Goal: Communication & Community: Answer question/provide support

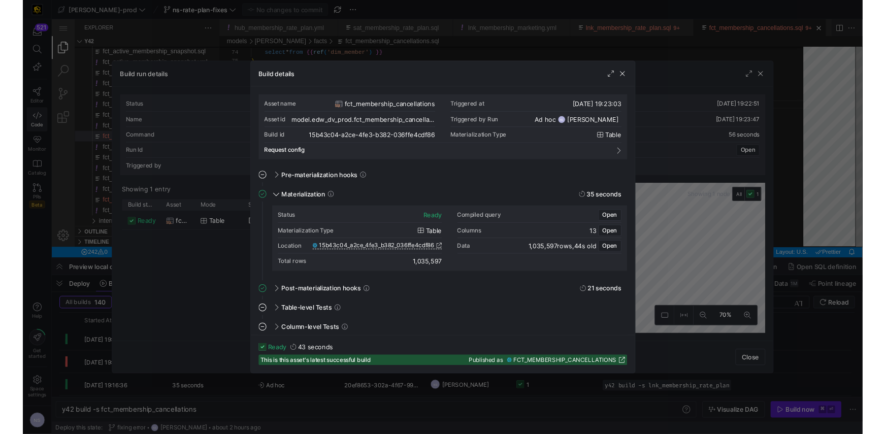
scroll to position [82, 25]
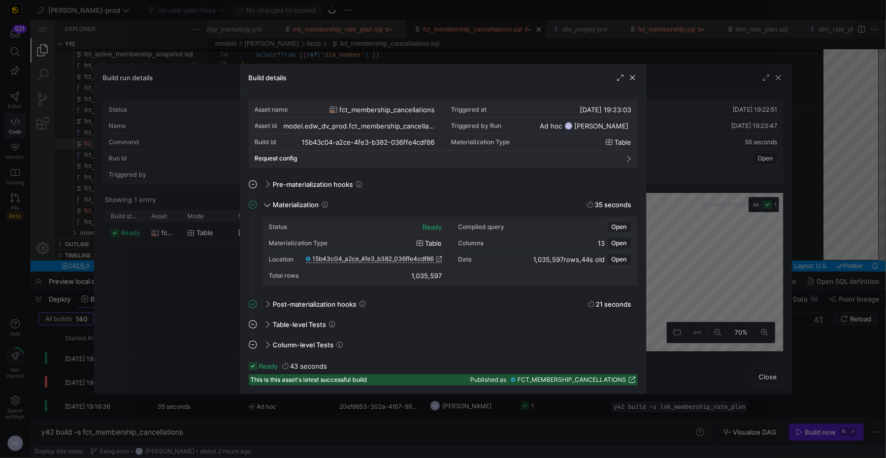
drag, startPoint x: 702, startPoint y: 175, endPoint x: 776, endPoint y: 142, distance: 80.9
click at [708, 174] on div at bounding box center [443, 229] width 886 height 458
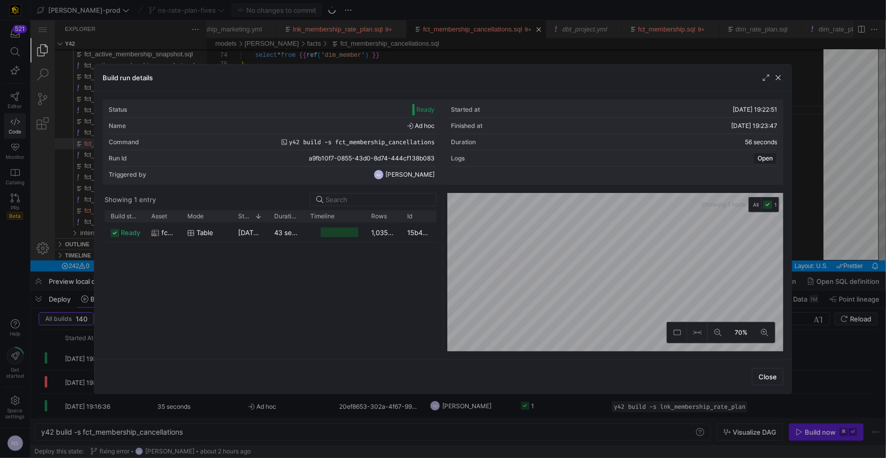
drag, startPoint x: 776, startPoint y: 142, endPoint x: 804, endPoint y: 133, distance: 29.4
click at [779, 142] on div "Status Ready Started at 11/08/25, 19:22:51 Name Ad hoc Finished at 11/08/25, 19…" at bounding box center [443, 142] width 681 height 85
click at [827, 129] on div at bounding box center [443, 229] width 886 height 458
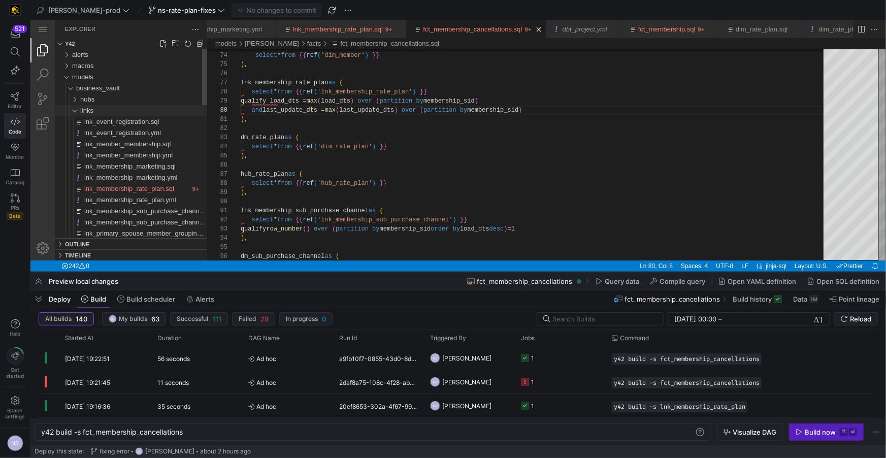
click at [85, 107] on span "links" at bounding box center [86, 110] width 13 height 8
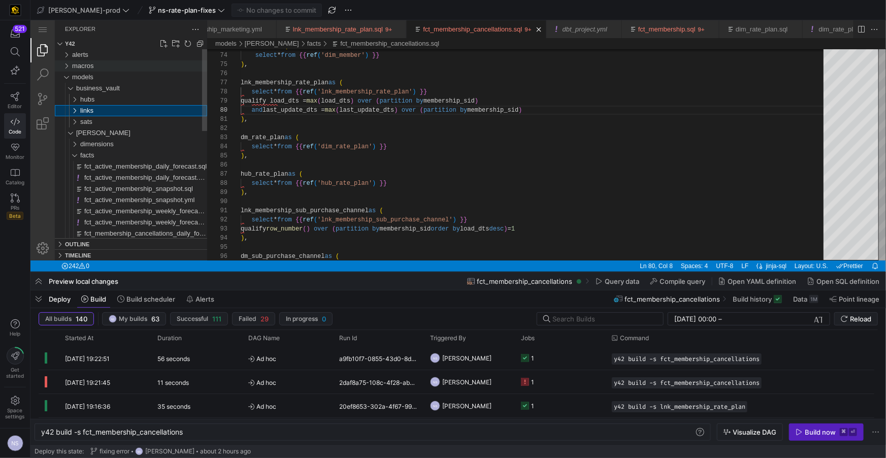
click at [80, 61] on span "macros" at bounding box center [83, 65] width 22 height 8
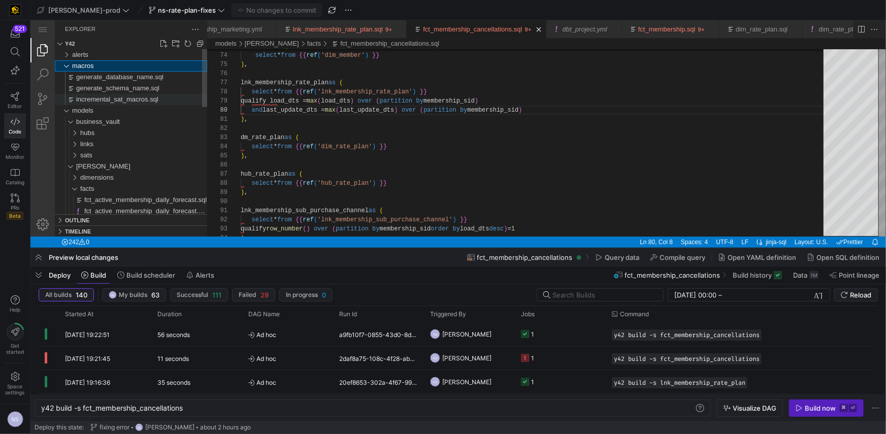
click at [131, 97] on span "incremental_sat_macros.sql" at bounding box center [117, 99] width 82 height 8
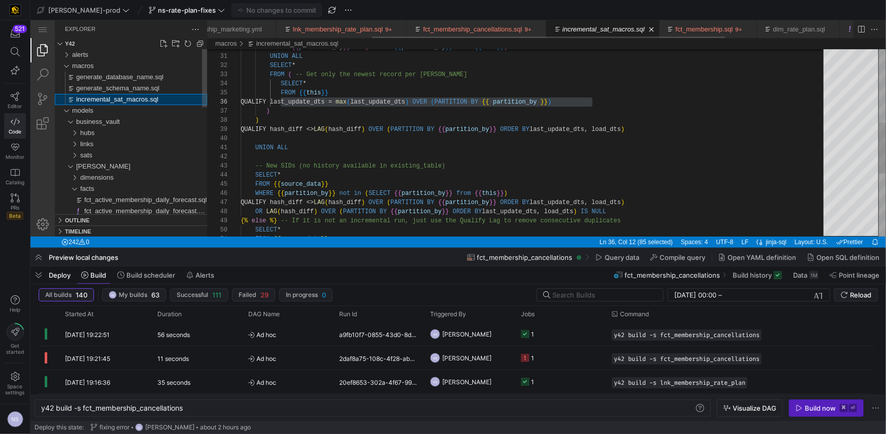
scroll to position [91, 40]
type textarea "y42 build"
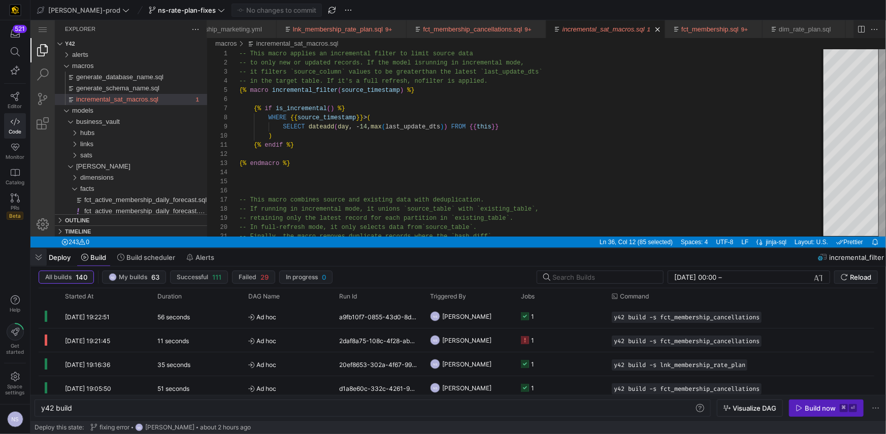
click at [34, 265] on span "button" at bounding box center [38, 257] width 16 height 17
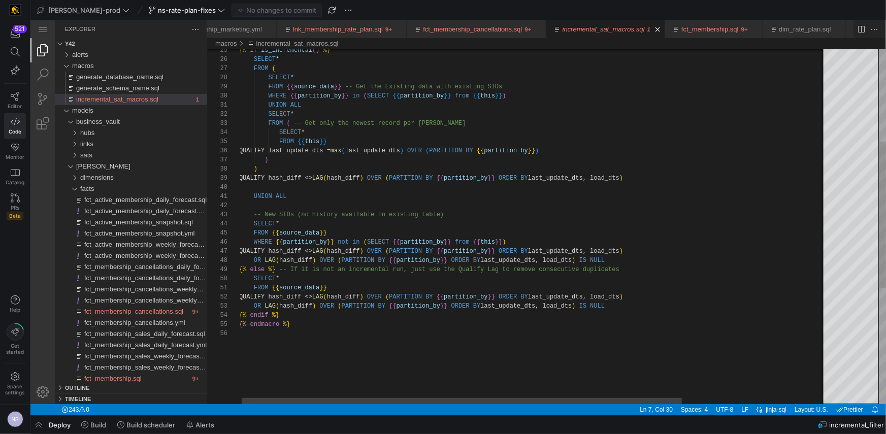
type textarea "FROM {{ source_data }} QUALIFY hash_diff <> LAG(hash_diff) OVER (PARTITION BY {…"
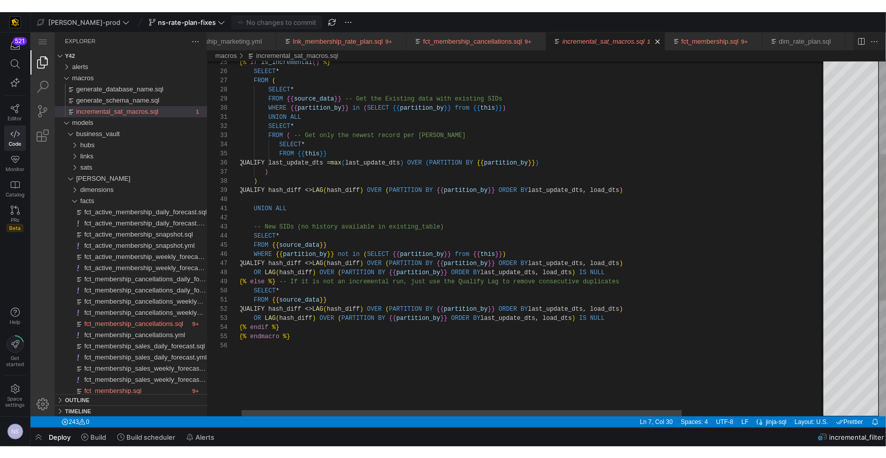
scroll to position [27, 40]
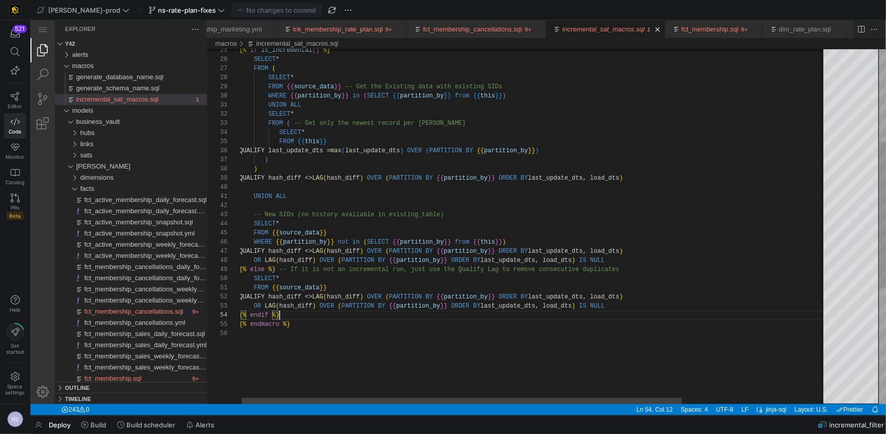
click at [466, 317] on div "{% if is_incremental ( ) %} SELECT * FROM ( SELECT * FROM {{ source_data }} -- …" at bounding box center [629, 254] width 781 height 857
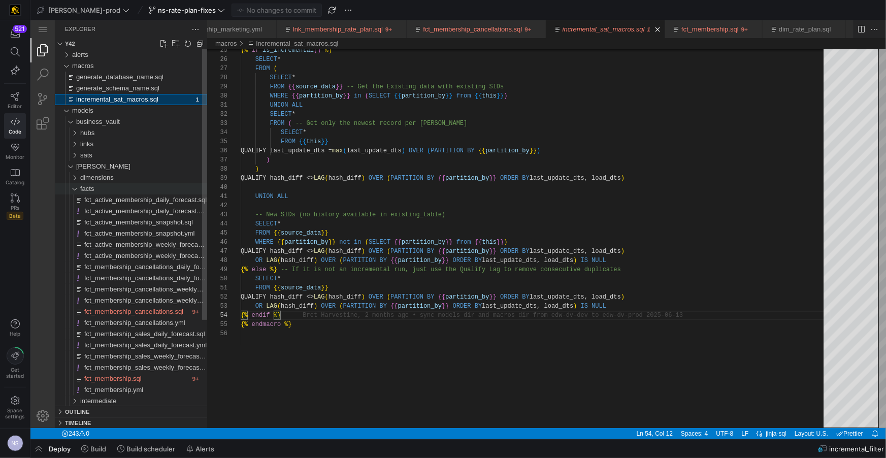
click at [105, 185] on div "facts" at bounding box center [143, 188] width 127 height 11
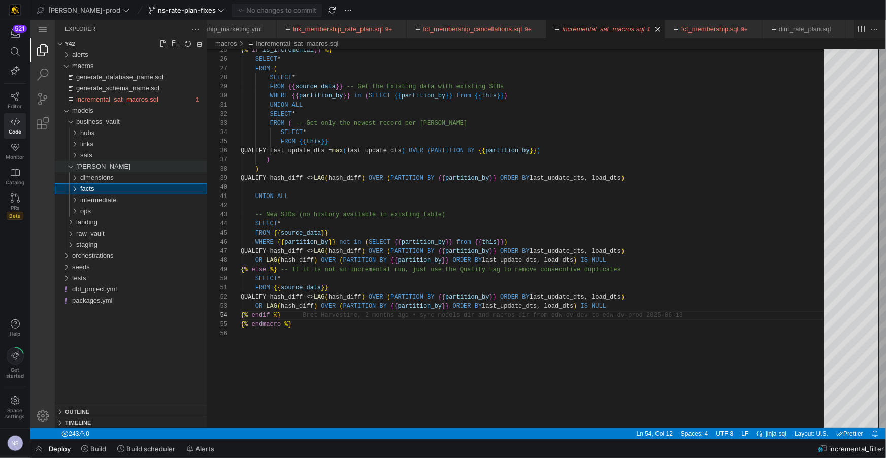
click at [87, 170] on span "edw" at bounding box center [103, 166] width 54 height 8
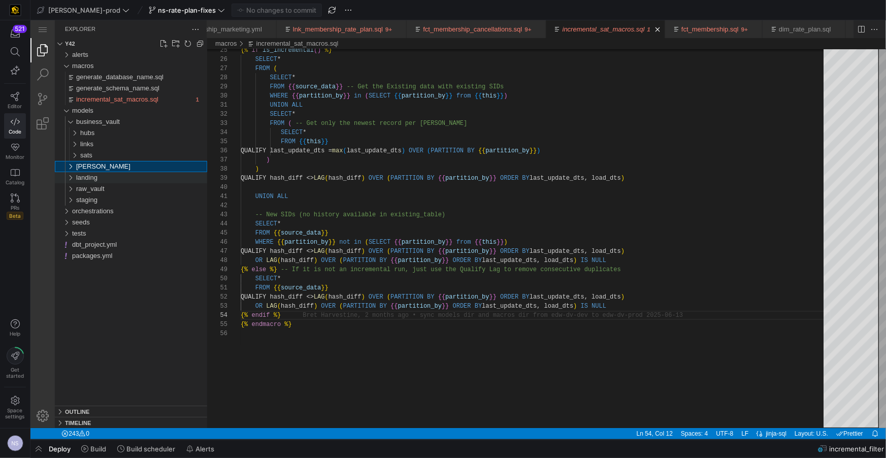
click at [91, 180] on span "landing" at bounding box center [86, 177] width 21 height 8
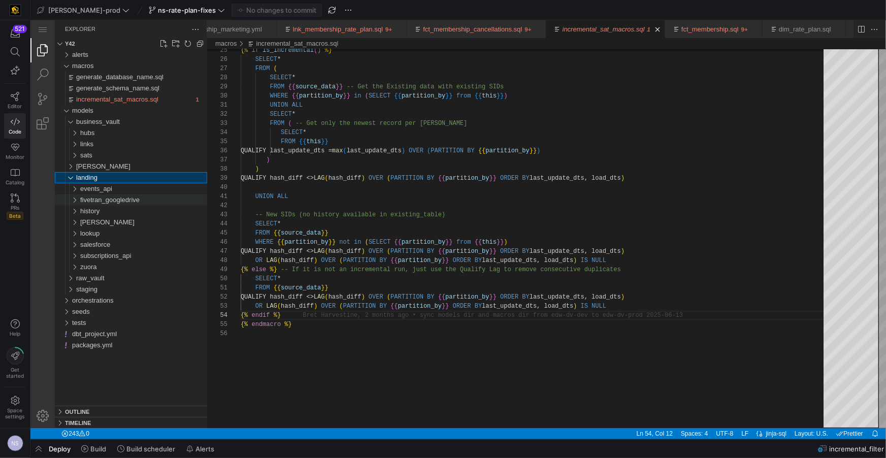
click at [113, 198] on span "fivetran_googledrive" at bounding box center [109, 199] width 59 height 8
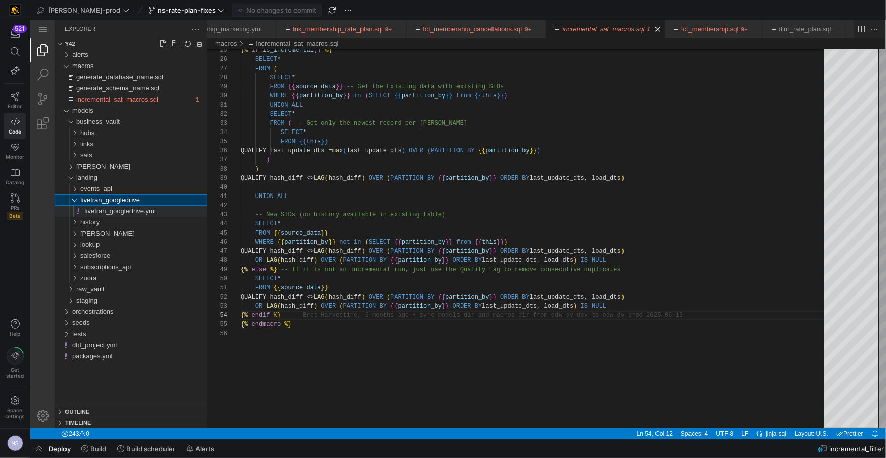
click at [119, 207] on span "fivetran_googledrive.yml" at bounding box center [120, 211] width 72 height 8
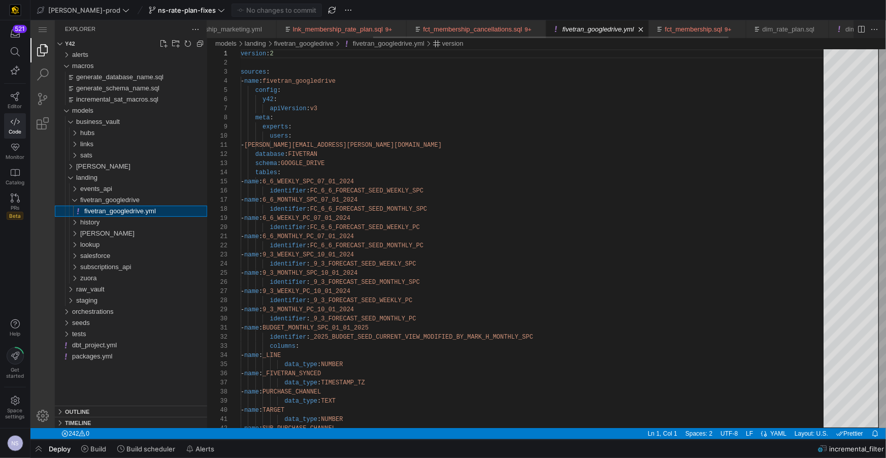
scroll to position [91, 0]
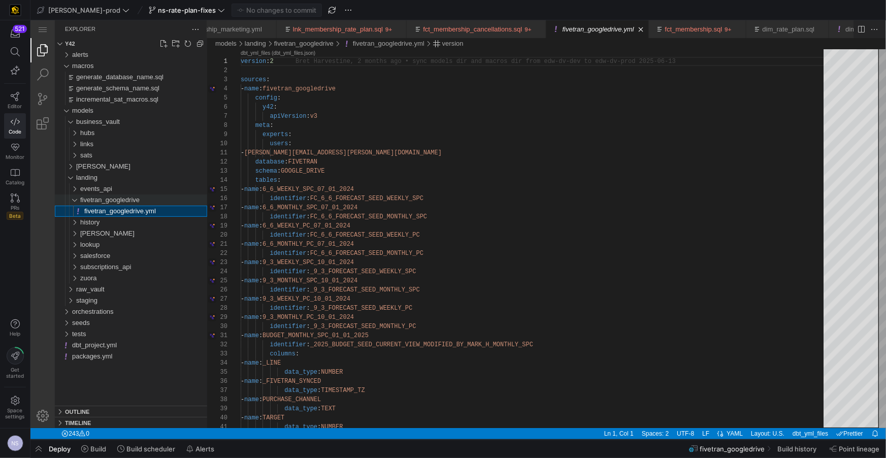
click at [117, 197] on span "fivetran_googledrive" at bounding box center [109, 199] width 59 height 8
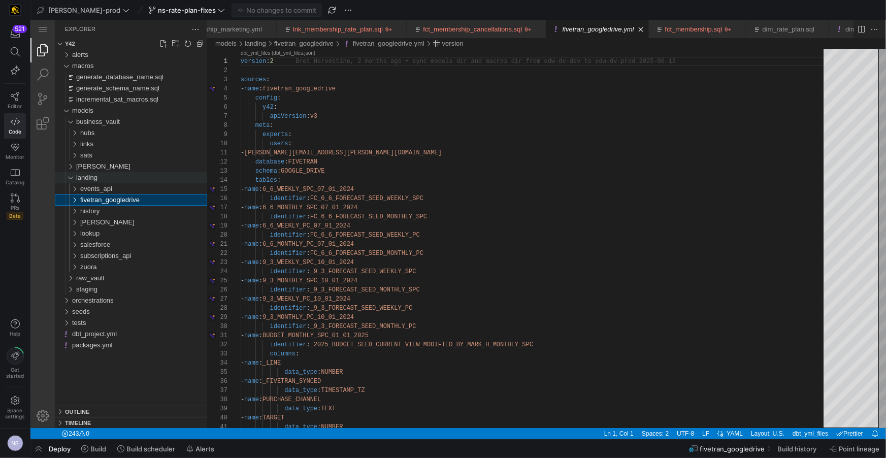
click at [141, 175] on div "landing" at bounding box center [141, 177] width 131 height 11
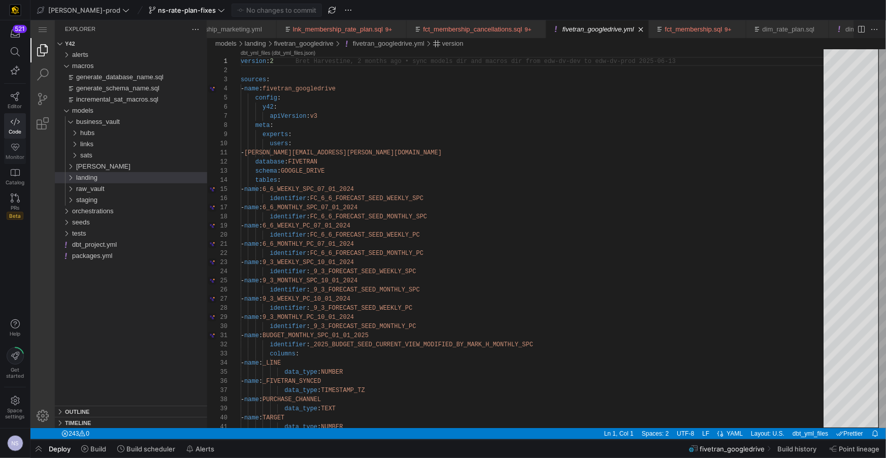
click at [23, 143] on link "Monitor" at bounding box center [15, 151] width 22 height 25
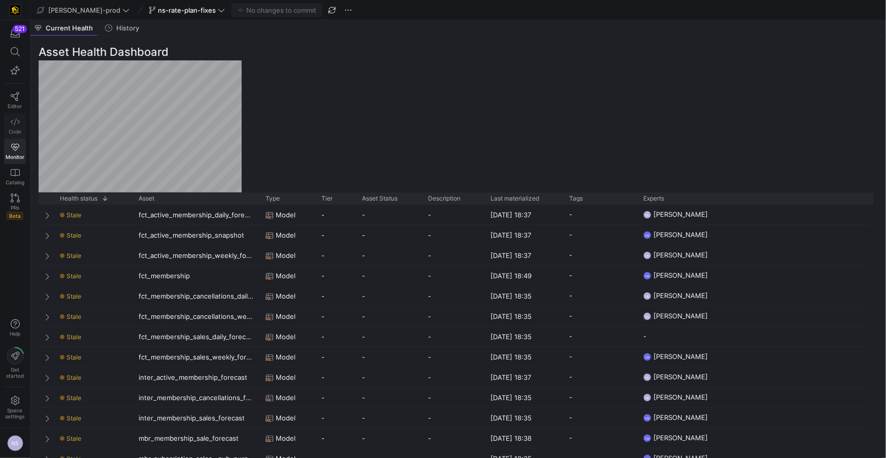
click at [18, 119] on icon at bounding box center [15, 121] width 9 height 9
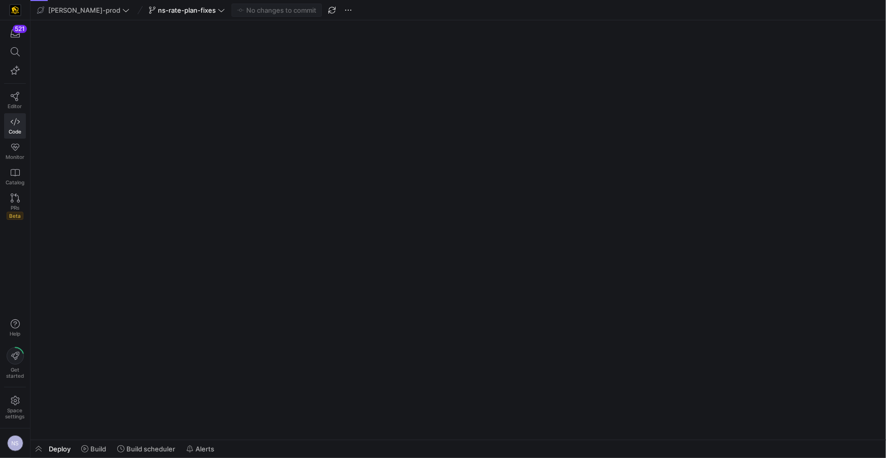
click at [39, 443] on span "button" at bounding box center [38, 448] width 16 height 17
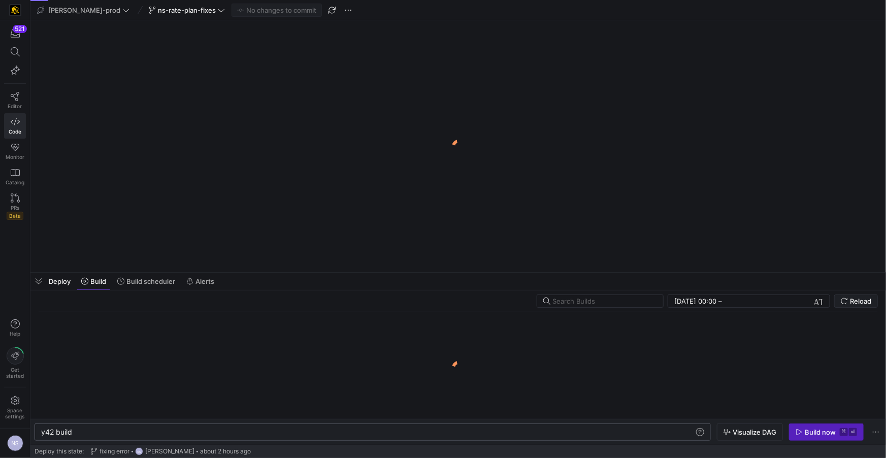
scroll to position [0, 30]
click at [132, 426] on div "y42 build y42 build" at bounding box center [373, 431] width 676 height 17
click at [125, 433] on div "y42 build" at bounding box center [368, 432] width 654 height 8
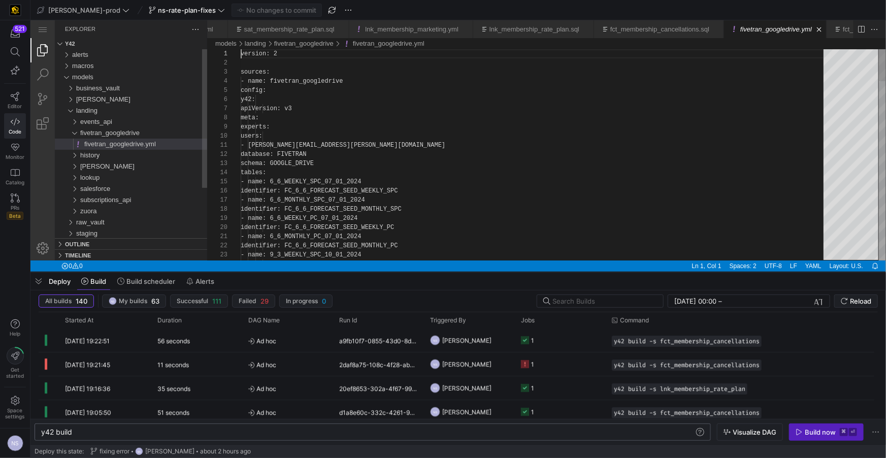
scroll to position [0, 0]
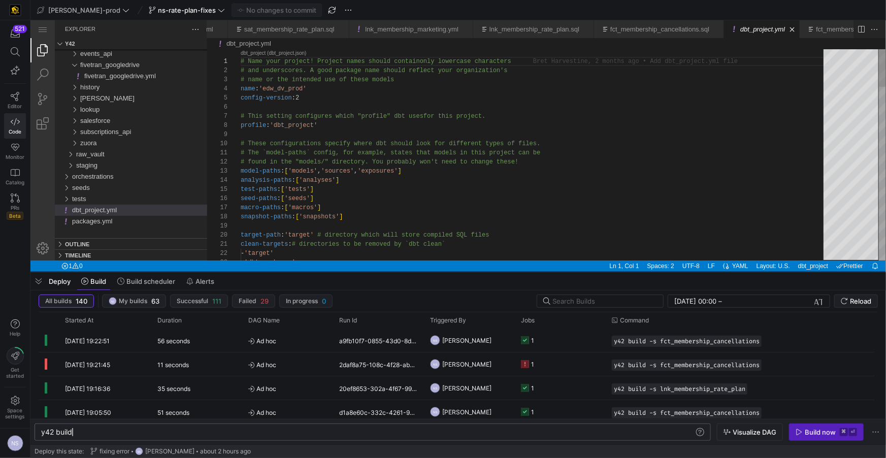
click at [124, 433] on div "y42 build" at bounding box center [368, 432] width 654 height 8
type textarea "y42 build --stale"
click at [12, 206] on span "PRs" at bounding box center [15, 208] width 9 height 6
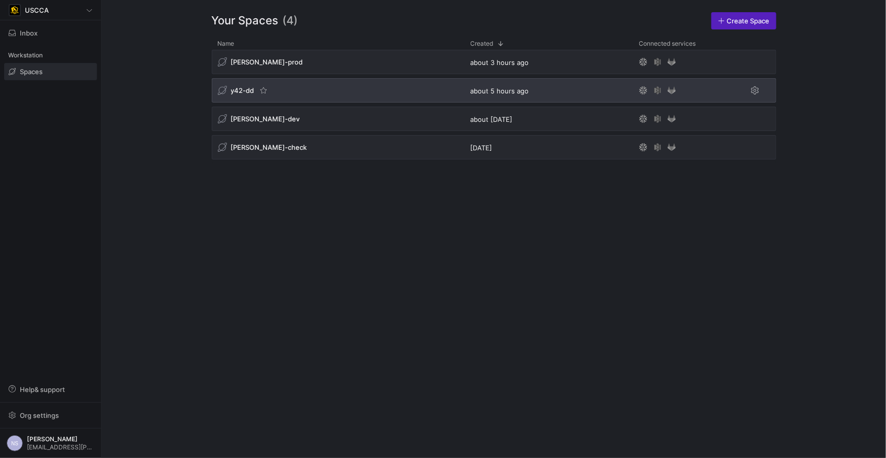
click at [320, 94] on div "y42-dd" at bounding box center [338, 90] width 253 height 24
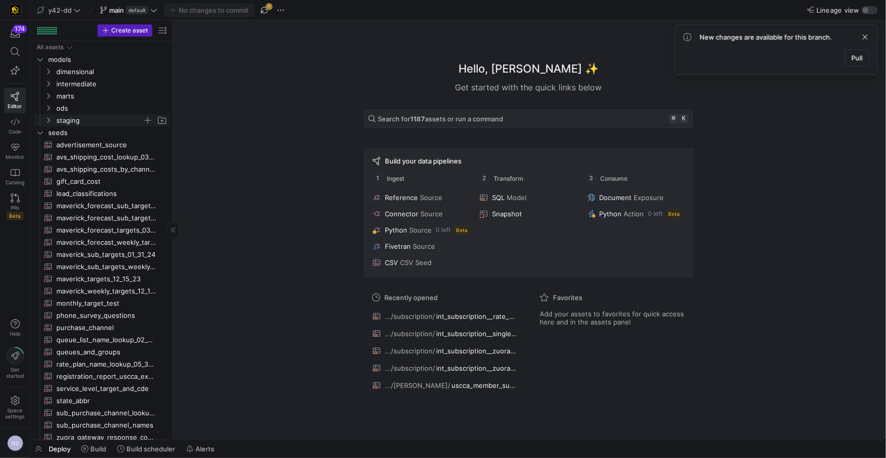
click at [68, 121] on span "staging" at bounding box center [99, 121] width 86 height 12
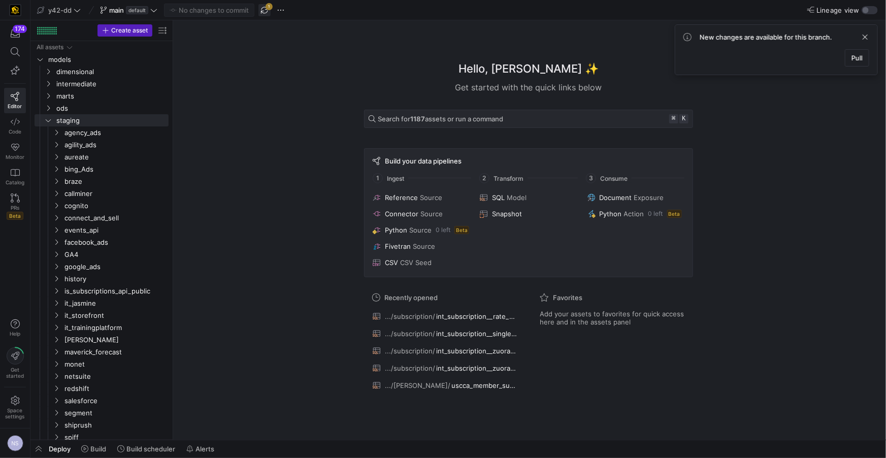
click at [267, 6] on span "button" at bounding box center [264, 10] width 12 height 12
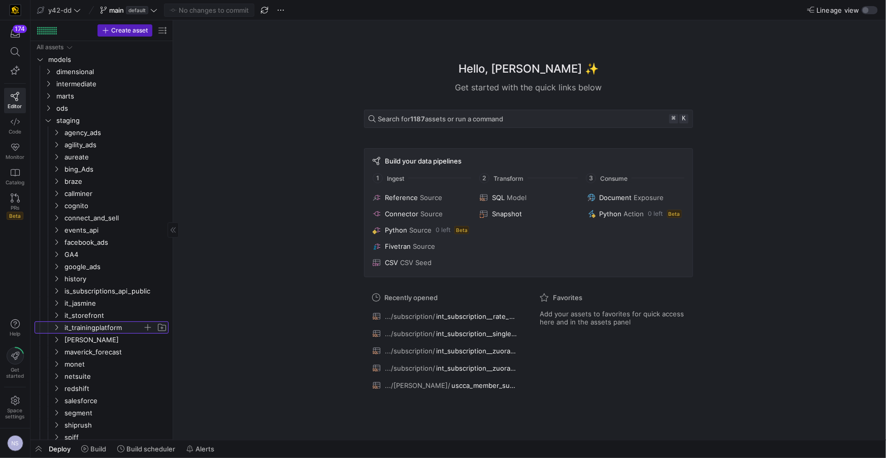
click at [106, 324] on span "it_trainingplatform" at bounding box center [103, 328] width 78 height 12
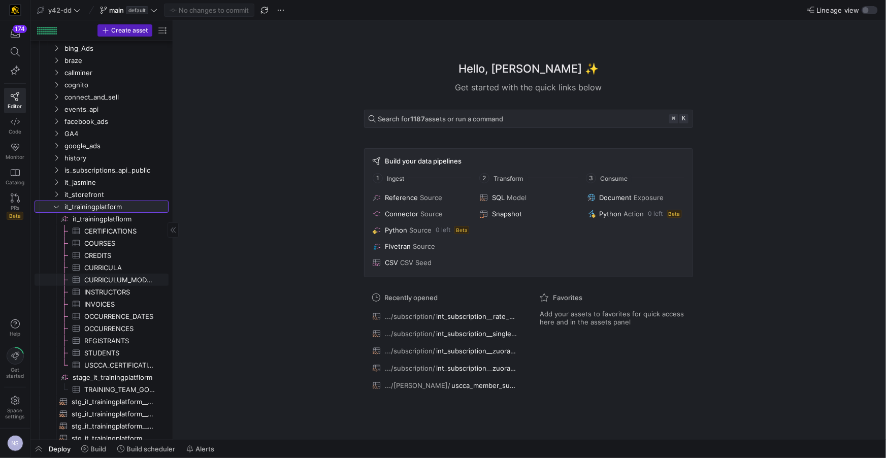
scroll to position [119, 0]
click at [96, 218] on span "it_trainingplatflorm​​​​​​​​" at bounding box center [120, 221] width 94 height 12
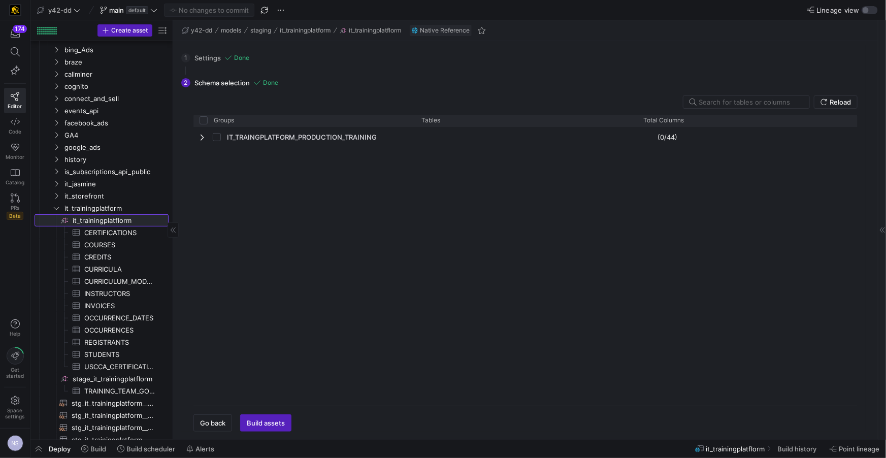
scroll to position [119, 0]
click at [202, 420] on span "Go back" at bounding box center [212, 423] width 25 height 8
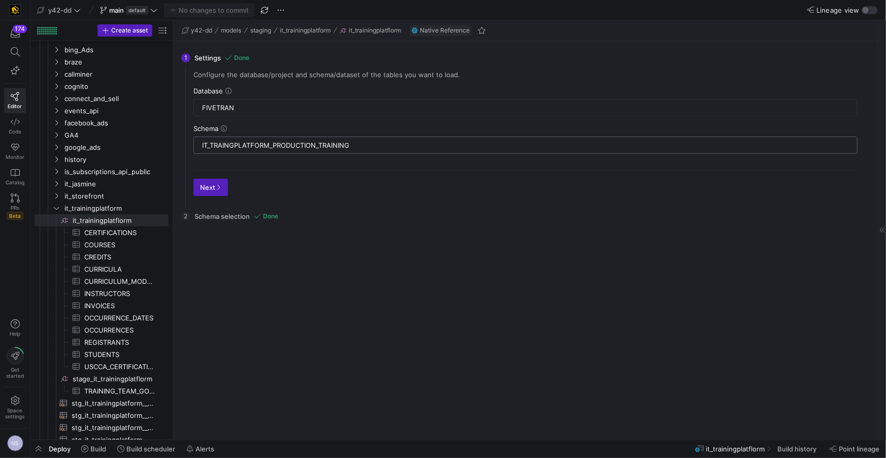
click at [299, 148] on input "IT_TRAINGPLATFORM_PRODUCTION_TRAINING" at bounding box center [525, 145] width 647 height 8
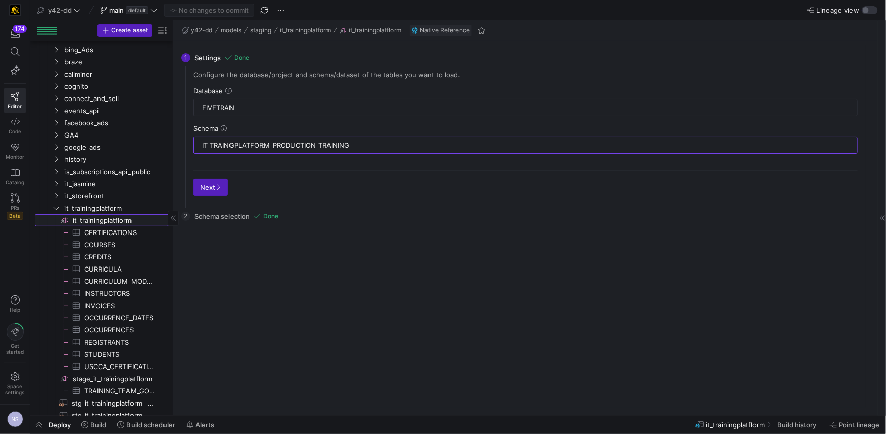
click at [93, 222] on span "it_trainingplatflorm​​​​​​​​" at bounding box center [120, 221] width 94 height 12
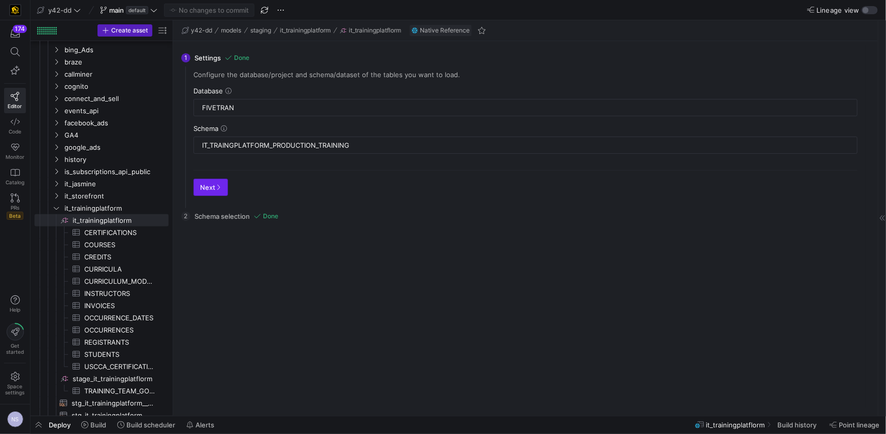
click at [215, 193] on span "button" at bounding box center [211, 187] width 34 height 16
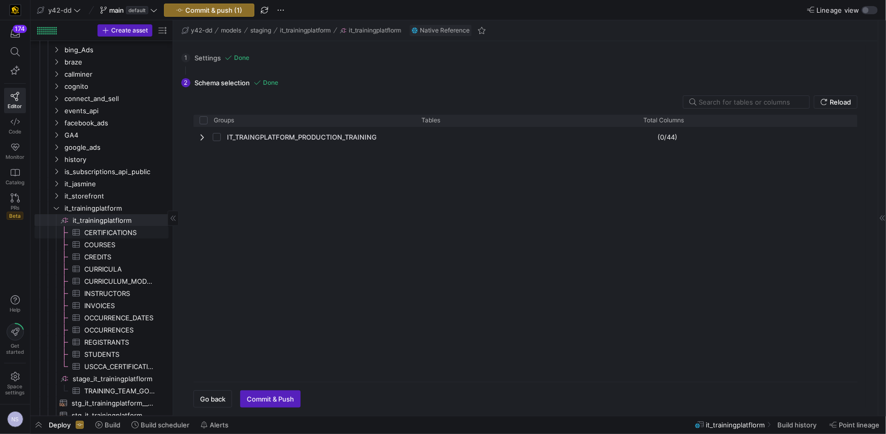
click at [134, 235] on span "CERTIFICATIONS​​​​​​​​​" at bounding box center [120, 233] width 73 height 12
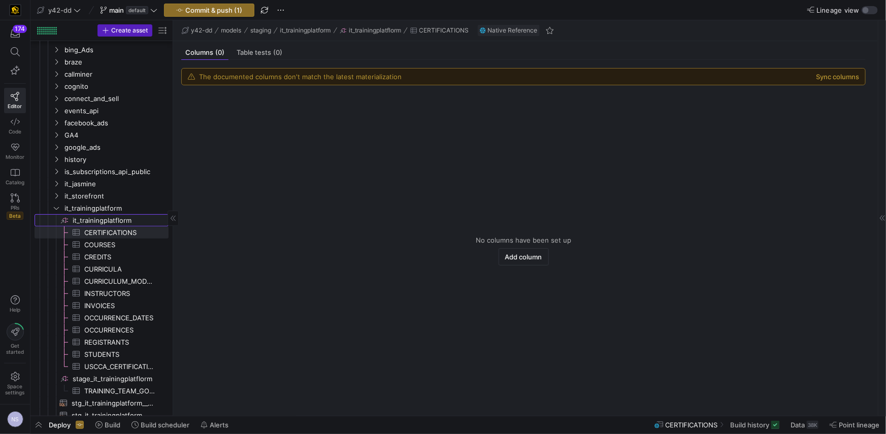
click at [116, 222] on span "it_trainingplatflorm​​​​​​​​" at bounding box center [120, 221] width 94 height 12
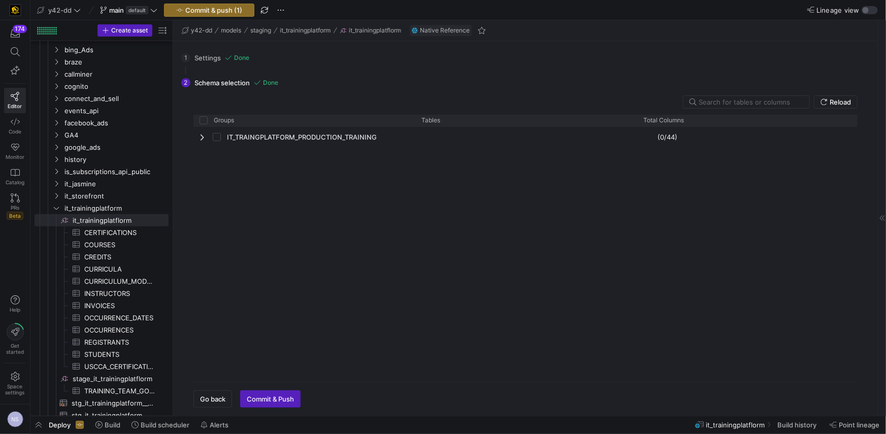
click at [220, 399] on span "Go back" at bounding box center [212, 399] width 25 height 8
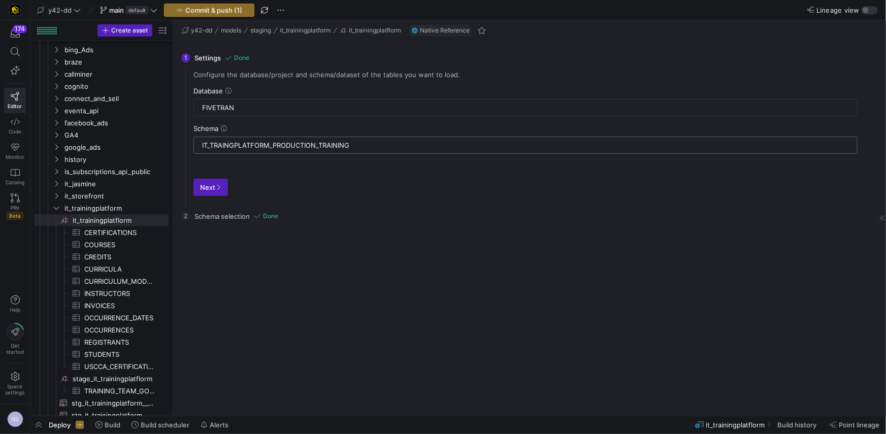
click at [326, 144] on input "IT_TRAINGPLATFORM_PRODUCTION_TRAINING" at bounding box center [525, 145] width 647 height 8
click at [219, 2] on y42-top-nav "y42-dd main default Commit & push (1) Lineage view" at bounding box center [457, 10] width 855 height 20
click at [218, 6] on span "Commit & push (1)" at bounding box center [213, 10] width 57 height 8
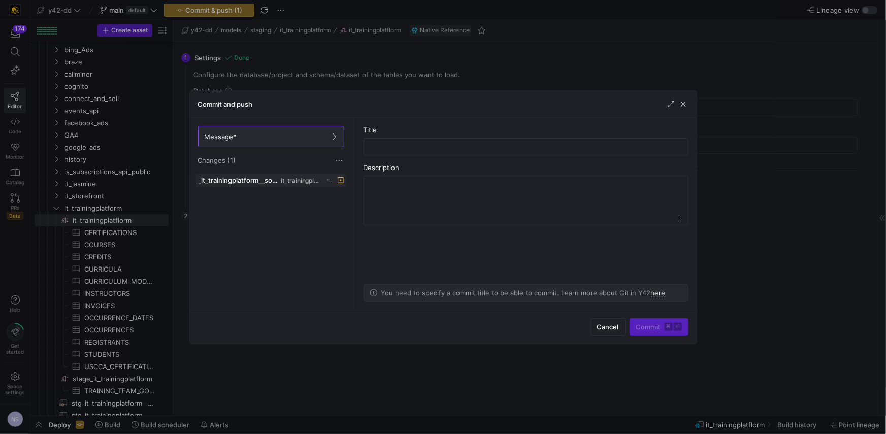
click at [333, 177] on icon at bounding box center [329, 180] width 7 height 7
click at [338, 208] on span "Discard" at bounding box center [344, 209] width 23 height 8
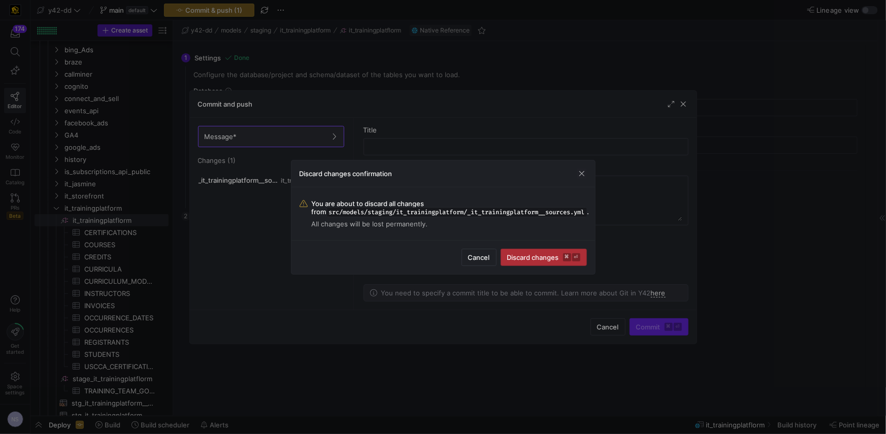
click at [546, 259] on span "Discard changes ⌘ ⏎" at bounding box center [543, 257] width 73 height 8
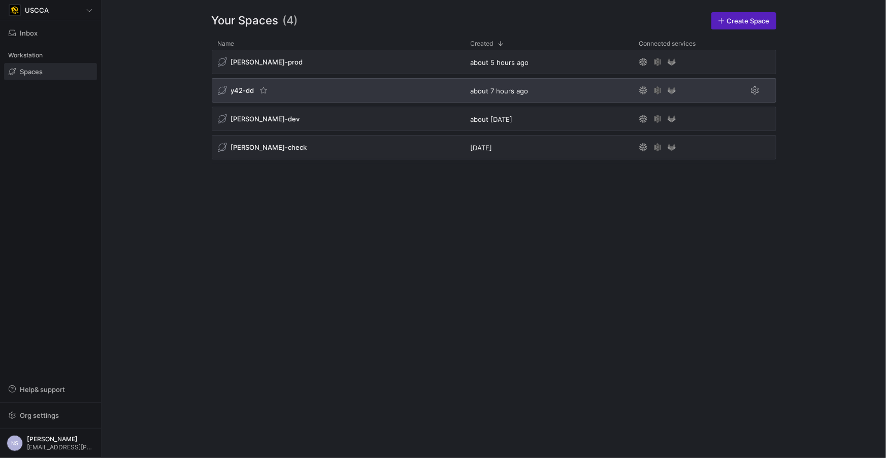
click at [342, 88] on div "y42-dd" at bounding box center [338, 90] width 253 height 24
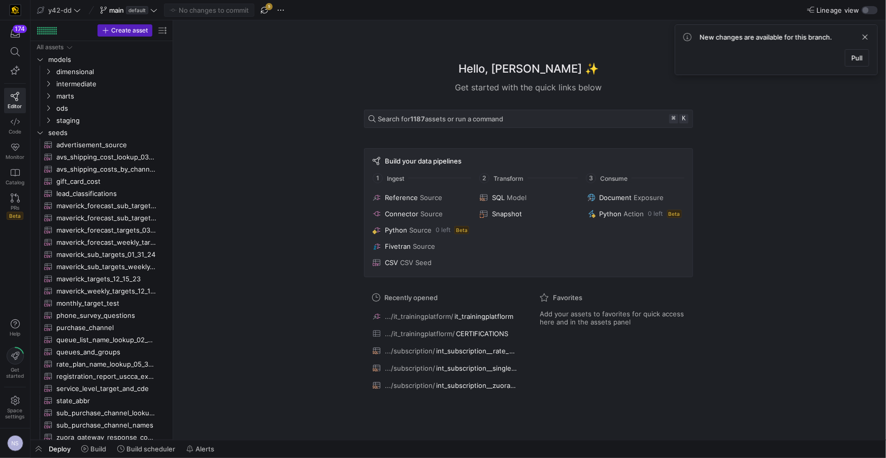
drag, startPoint x: 268, startPoint y: 10, endPoint x: 174, endPoint y: 37, distance: 97.7
click at [268, 10] on span "button" at bounding box center [264, 10] width 12 height 12
click at [7, 212] on span "Beta" at bounding box center [15, 216] width 17 height 8
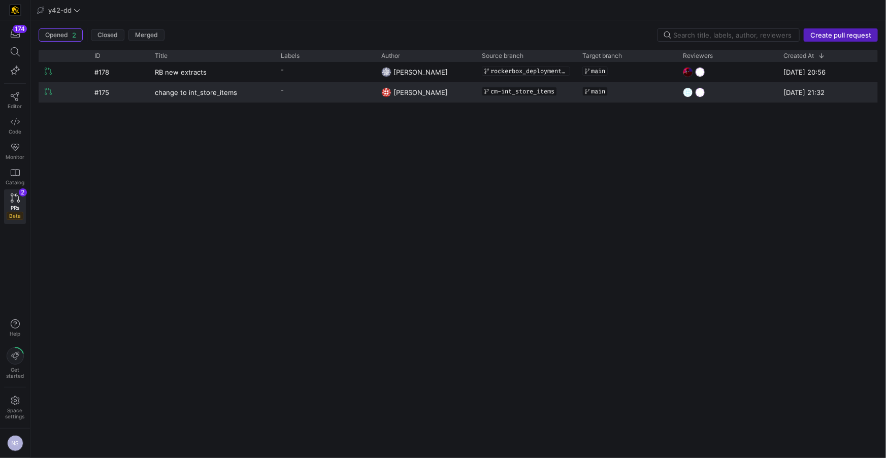
click at [311, 93] on y42-pull-request-list-view-label-cell-renderer "-" at bounding box center [325, 90] width 88 height 15
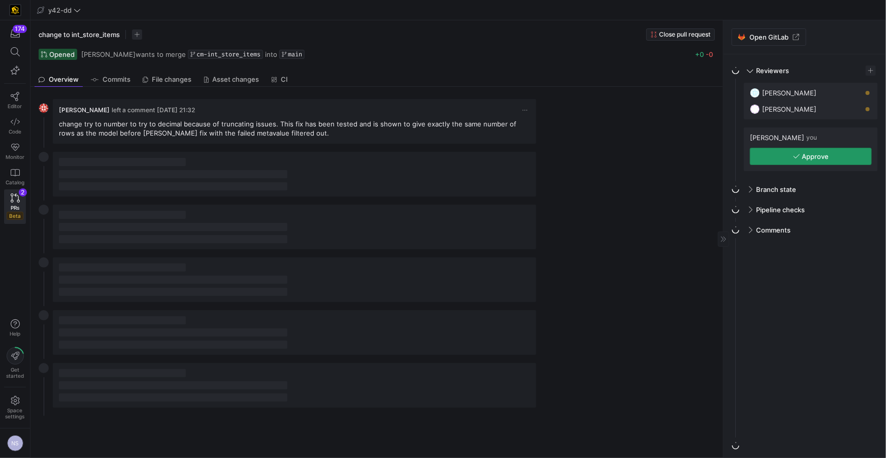
click at [808, 152] on span "Approve" at bounding box center [815, 156] width 27 height 8
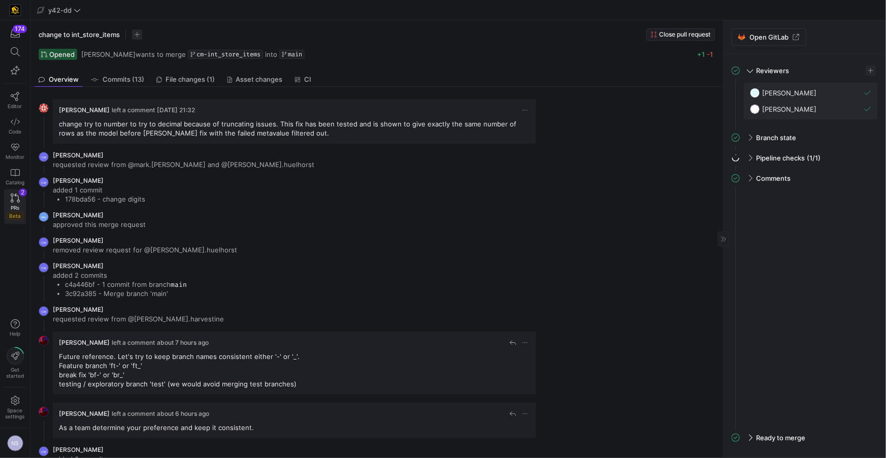
click at [20, 212] on span "Beta" at bounding box center [15, 216] width 17 height 8
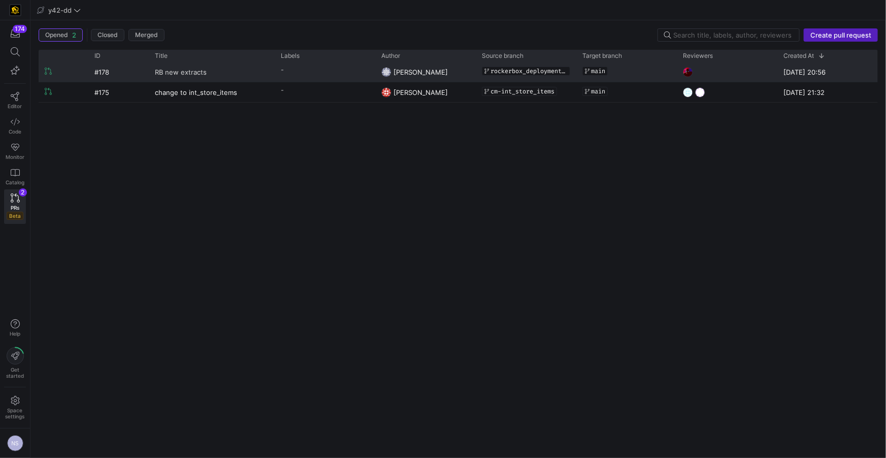
click at [225, 75] on link "RB new extracts" at bounding box center [212, 71] width 114 height 19
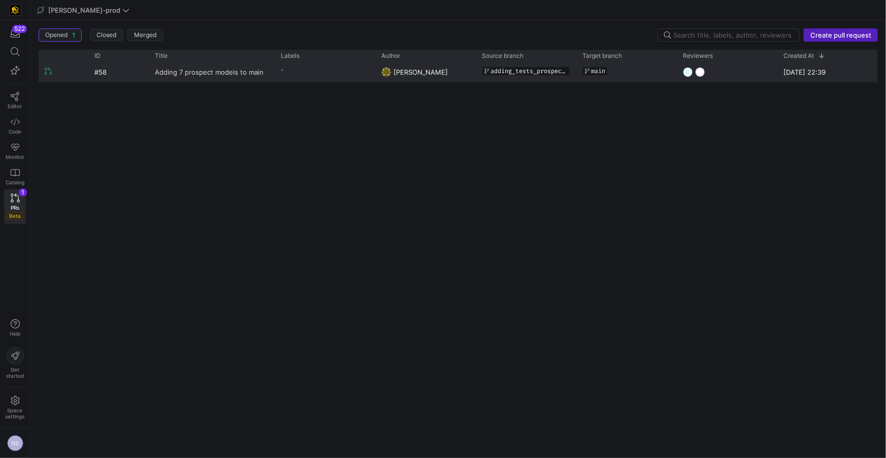
click at [266, 79] on link "Adding 7 prospect models to main" at bounding box center [212, 71] width 114 height 19
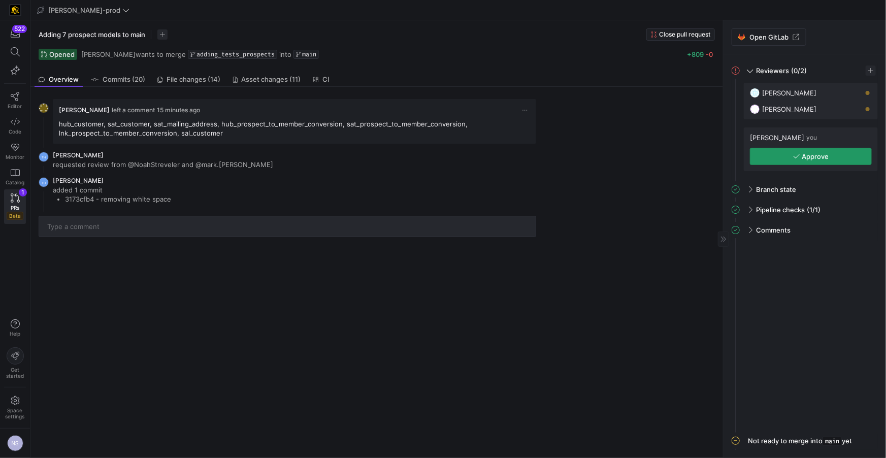
click at [810, 152] on span "Approve" at bounding box center [815, 156] width 27 height 8
click at [214, 80] on span "File changes (14)" at bounding box center [194, 79] width 54 height 7
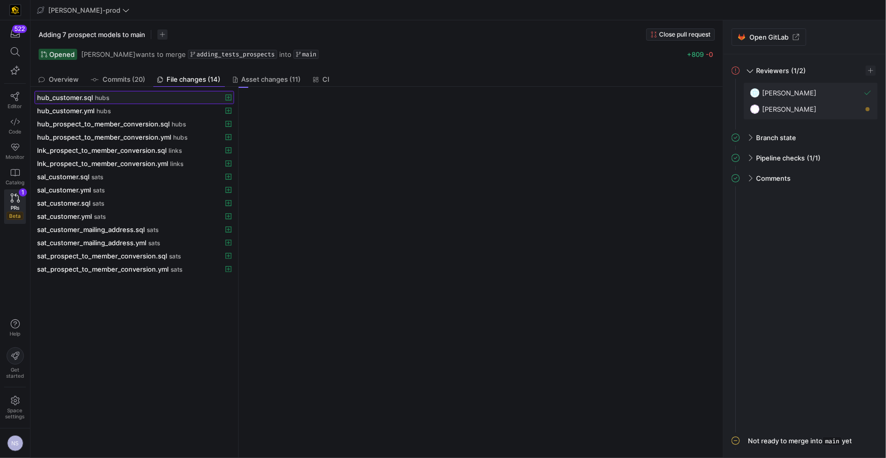
click at [130, 98] on div "hub_customer.sql hubs" at bounding box center [123, 97] width 172 height 8
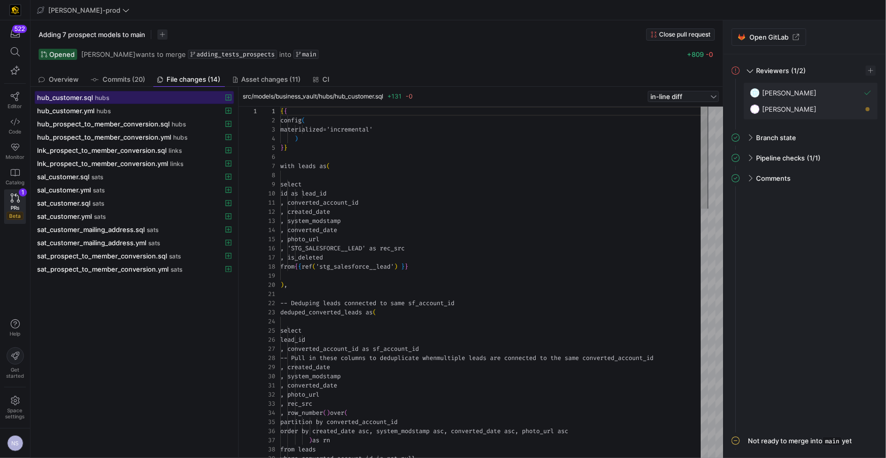
scroll to position [91, 0]
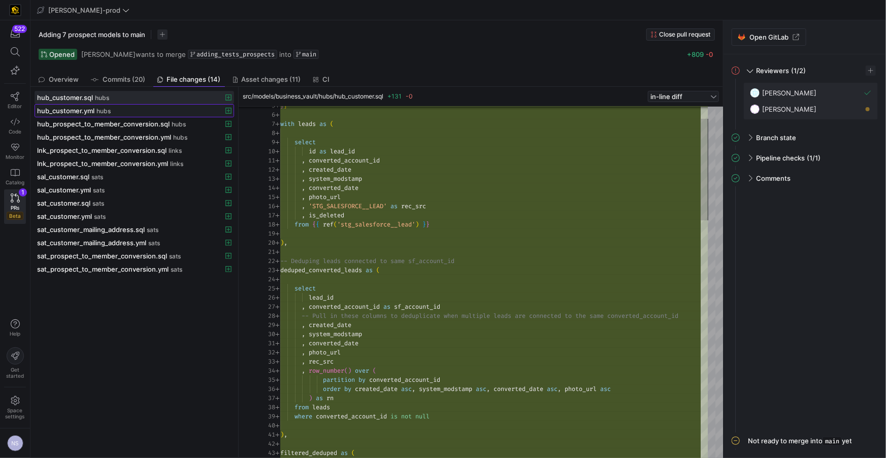
click at [119, 110] on div "hub_customer.yml hubs" at bounding box center [123, 111] width 172 height 8
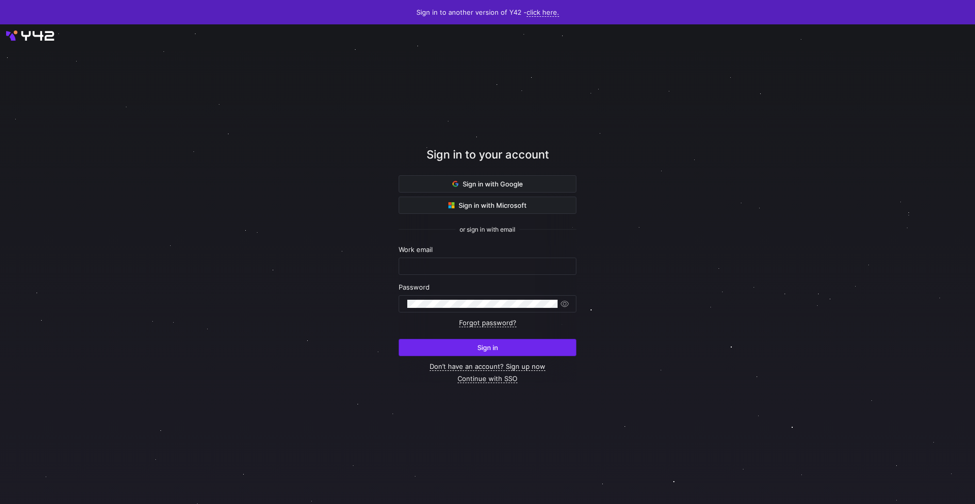
type input "[EMAIL_ADDRESS][PERSON_NAME][DOMAIN_NAME]"
click at [488, 347] on span "Sign in" at bounding box center [487, 347] width 21 height 8
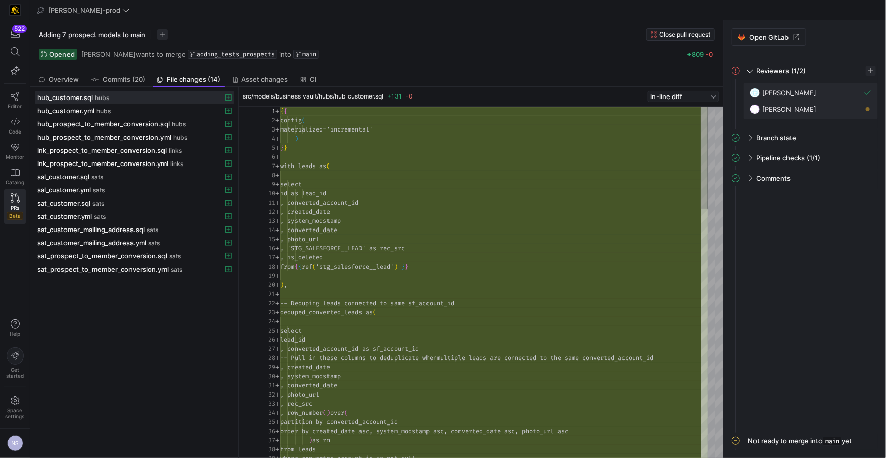
scroll to position [91, 0]
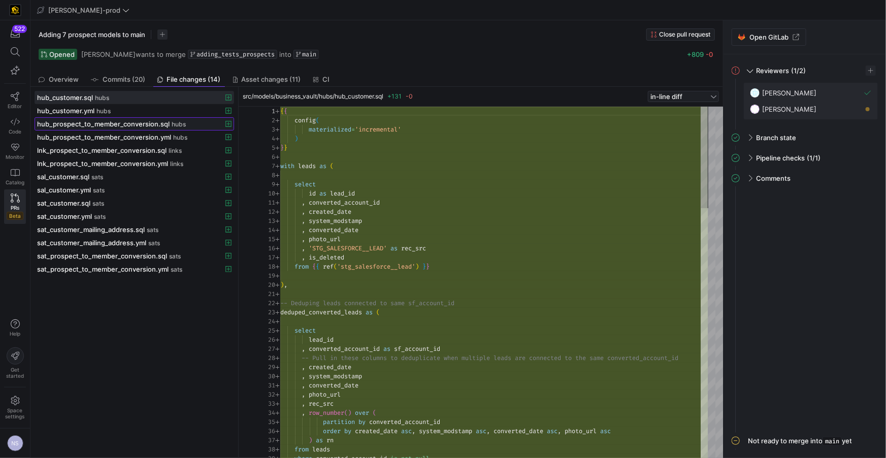
click at [101, 121] on span "hub_prospect_to_member_conversion.sql" at bounding box center [103, 124] width 133 height 8
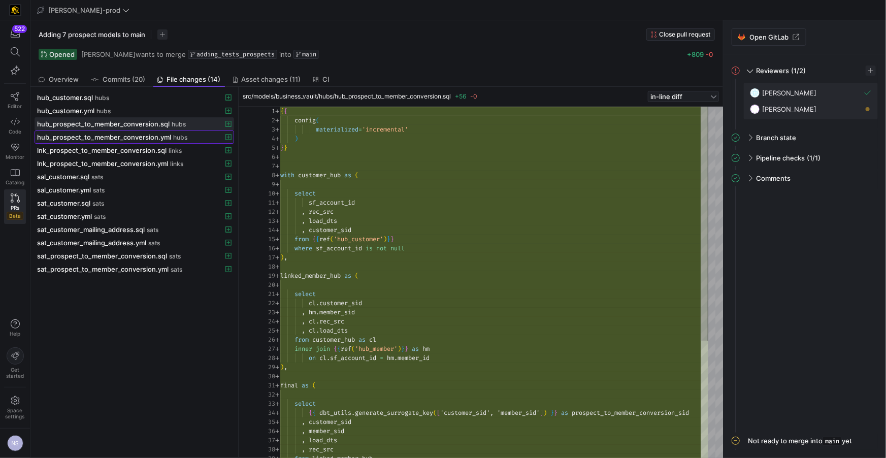
click at [137, 134] on span "hub_prospect_to_member_conversion.yml" at bounding box center [104, 137] width 134 height 8
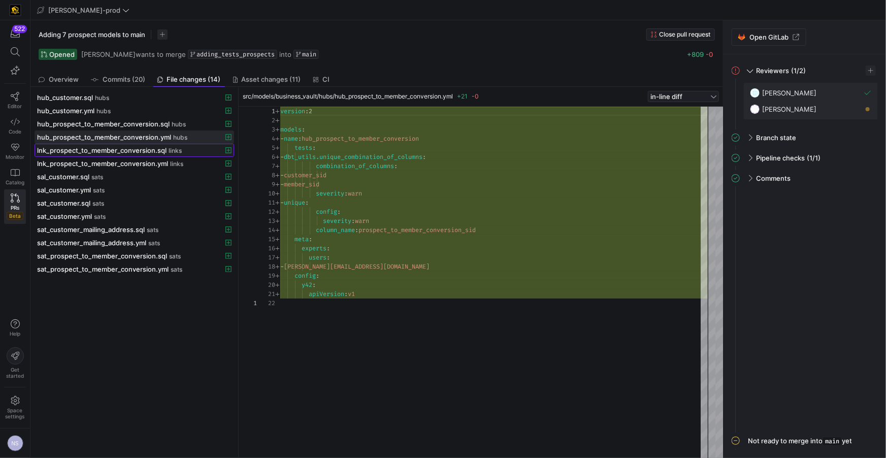
click at [149, 151] on span "lnk_prospect_to_member_conversion.sql" at bounding box center [101, 150] width 129 height 8
